Goal: Task Accomplishment & Management: Manage account settings

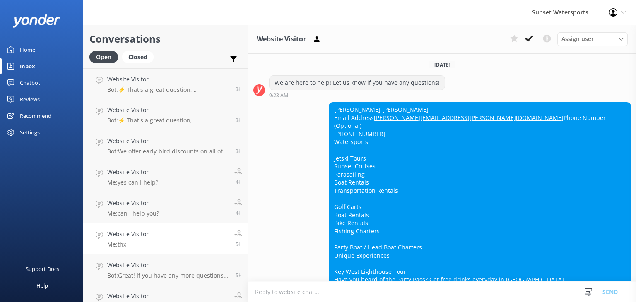
scroll to position [8723, 0]
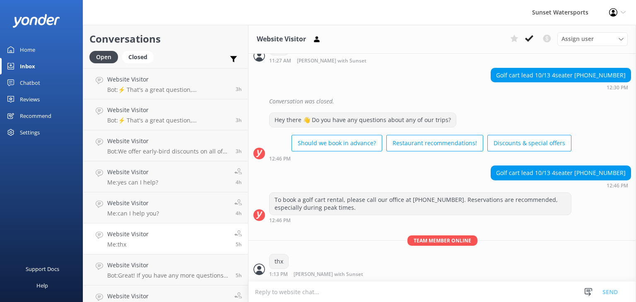
scroll to position [8723, 0]
